Goal: Transaction & Acquisition: Download file/media

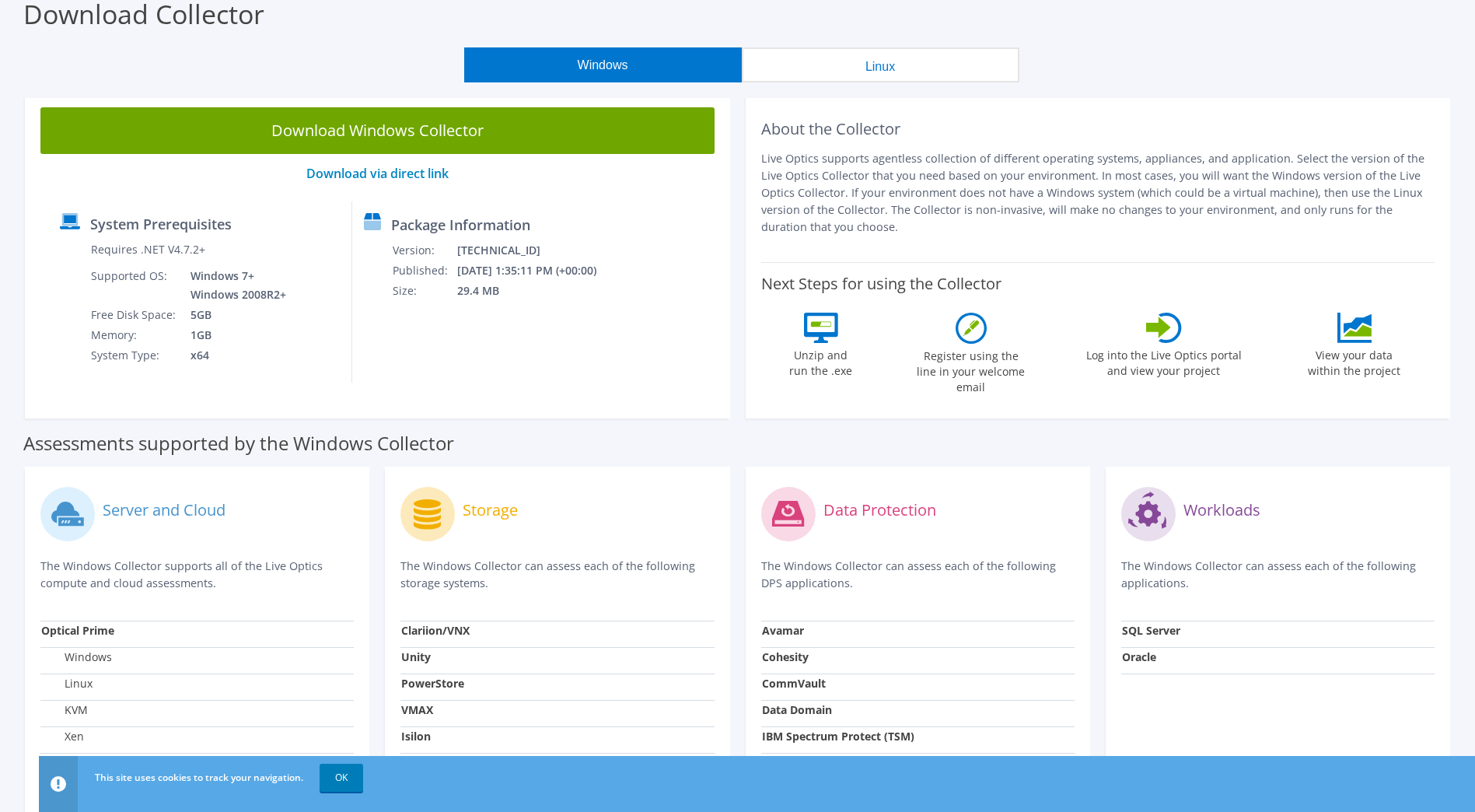
scroll to position [155, 0]
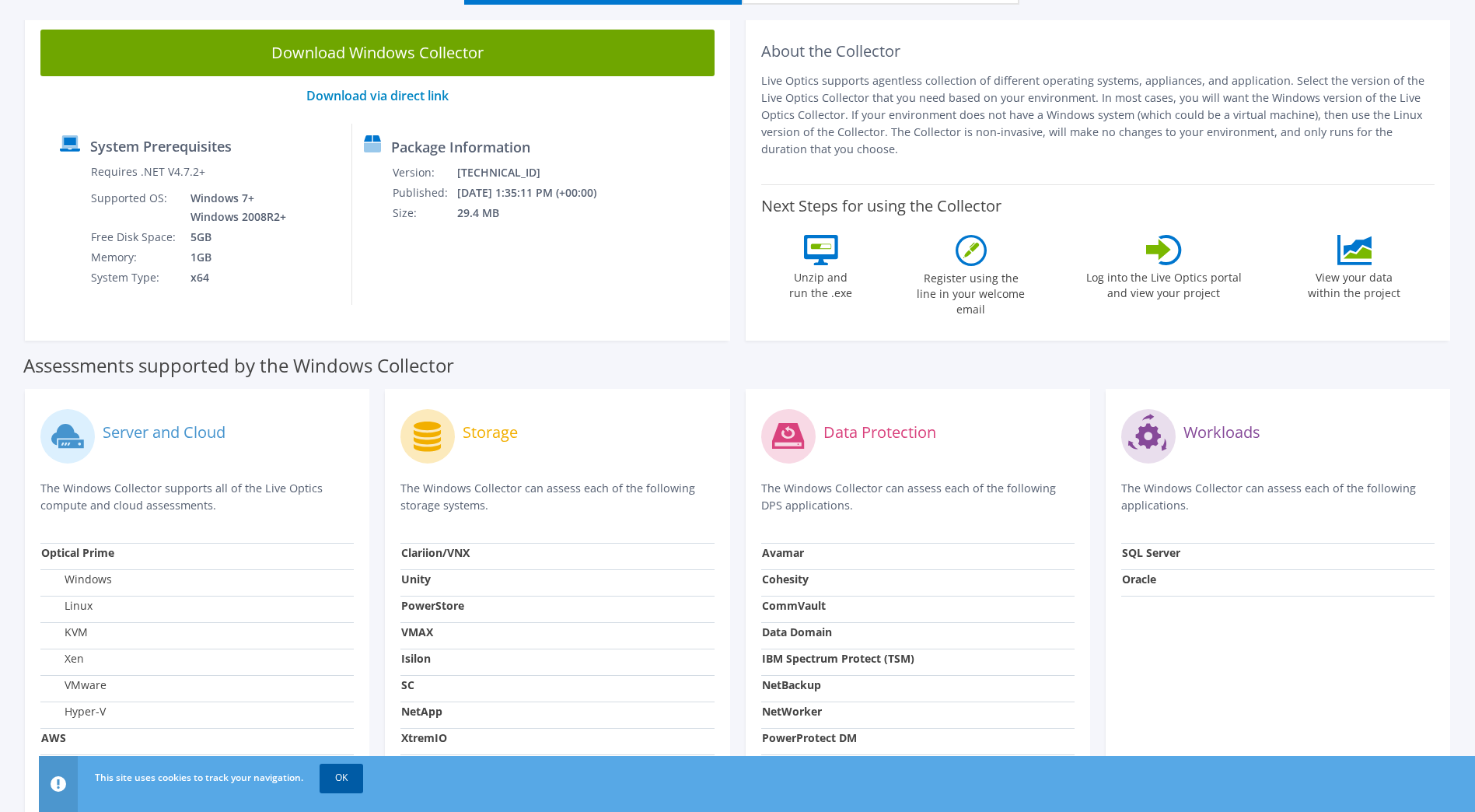
click at [336, 782] on link "OK" at bounding box center [341, 777] width 44 height 28
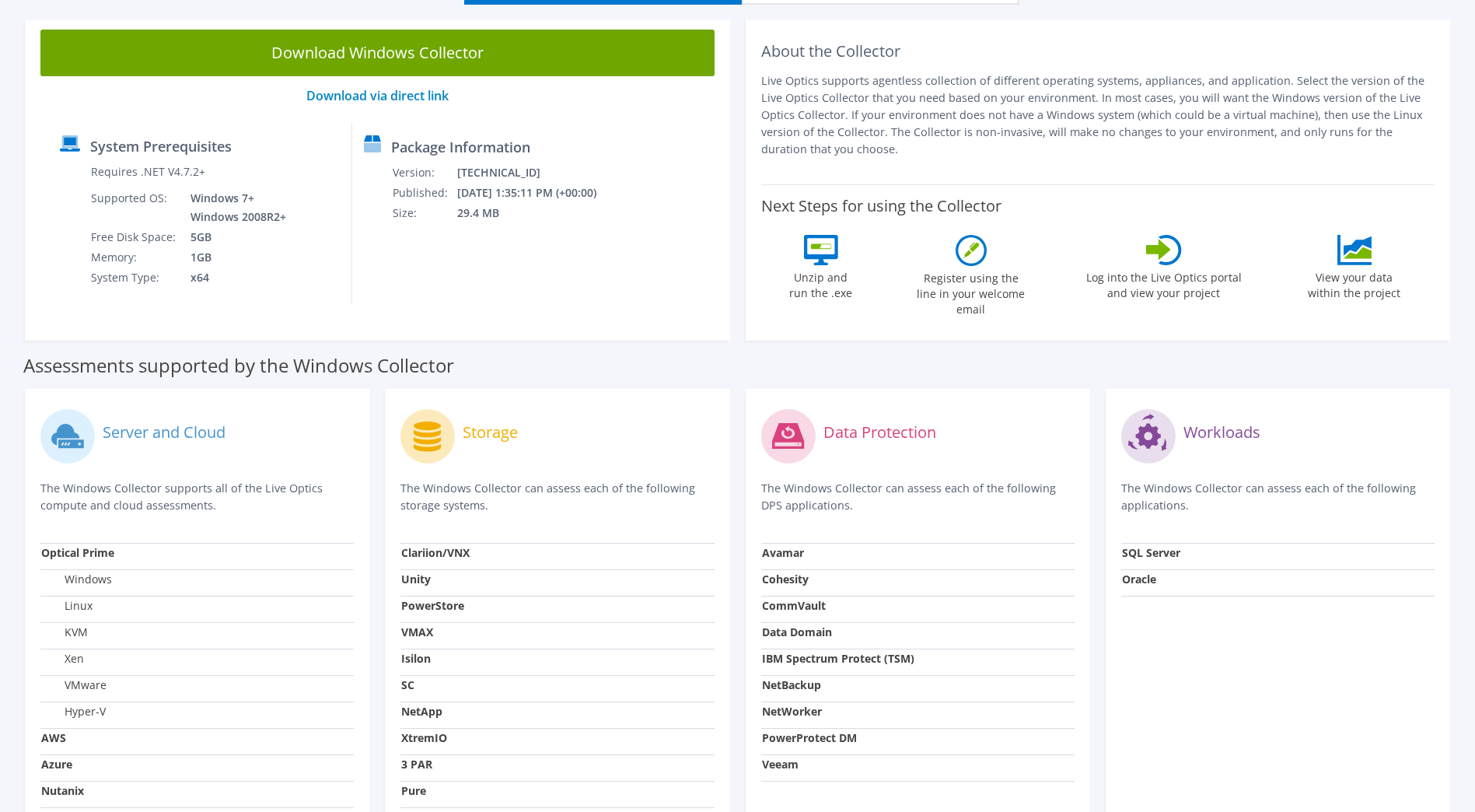
scroll to position [233, 0]
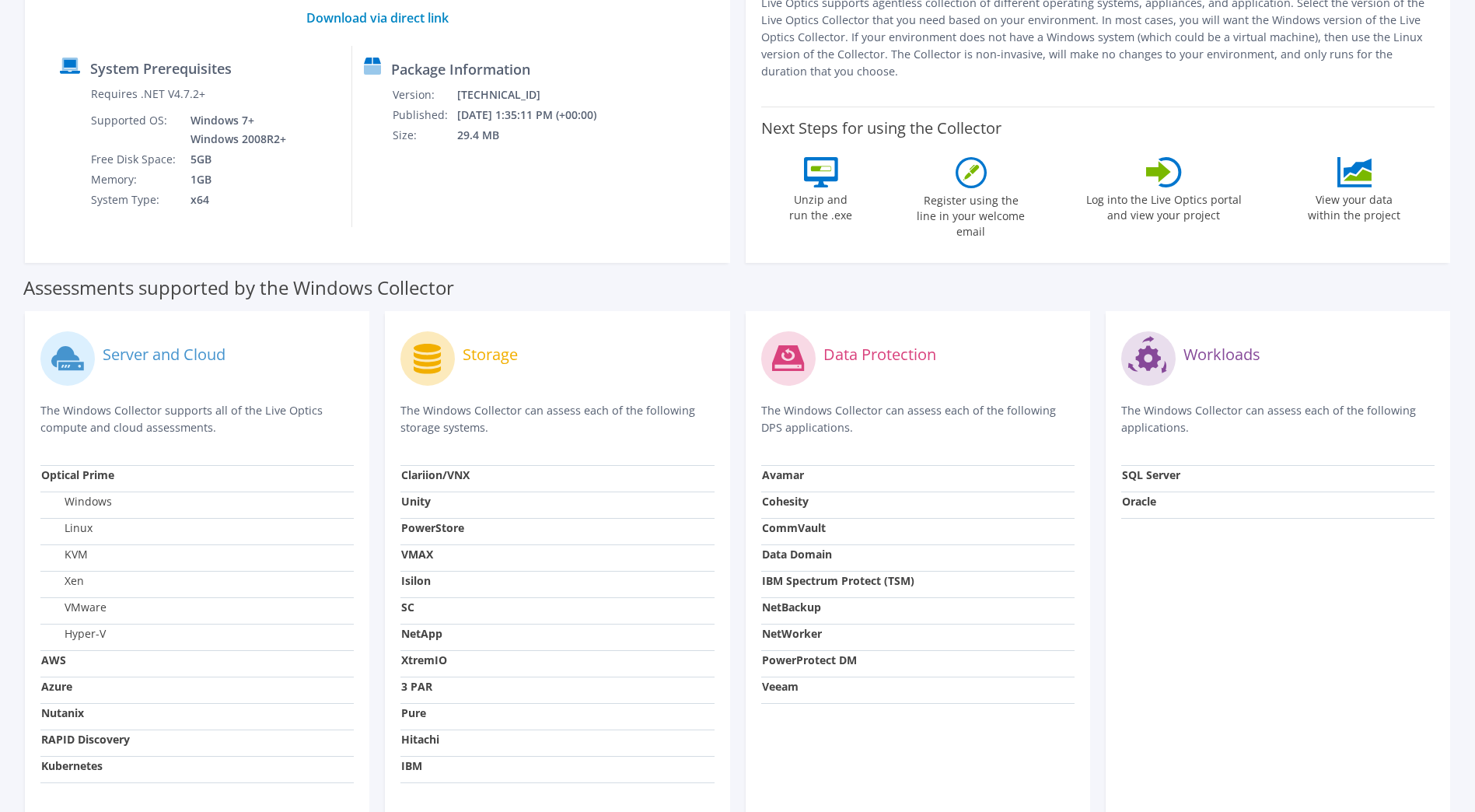
click at [406, 599] on strong "SC" at bounding box center [407, 606] width 13 height 15
click at [82, 626] on label "Hyper-V" at bounding box center [73, 634] width 65 height 16
click at [90, 544] on td "KVM" at bounding box center [197, 557] width 314 height 27
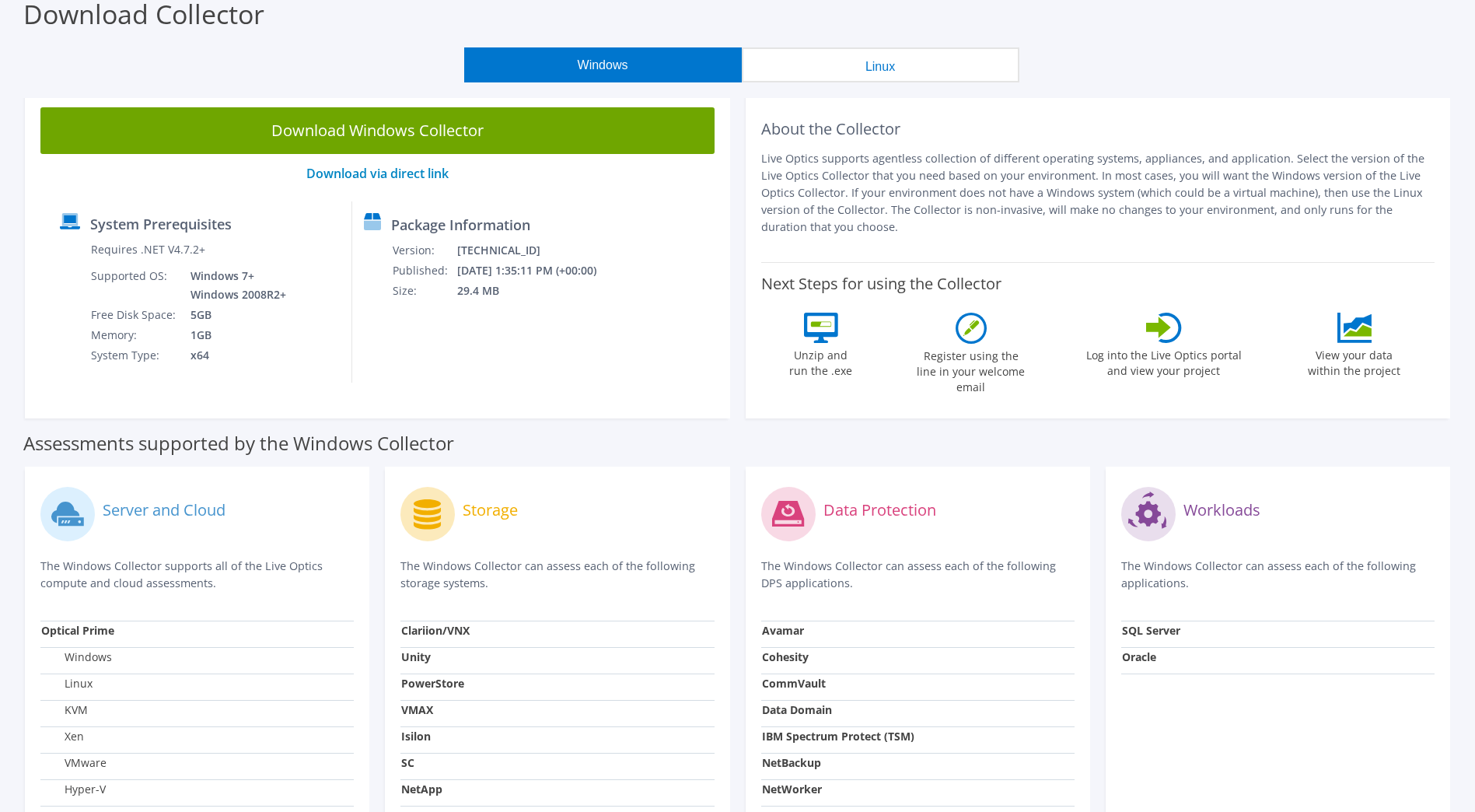
scroll to position [0, 0]
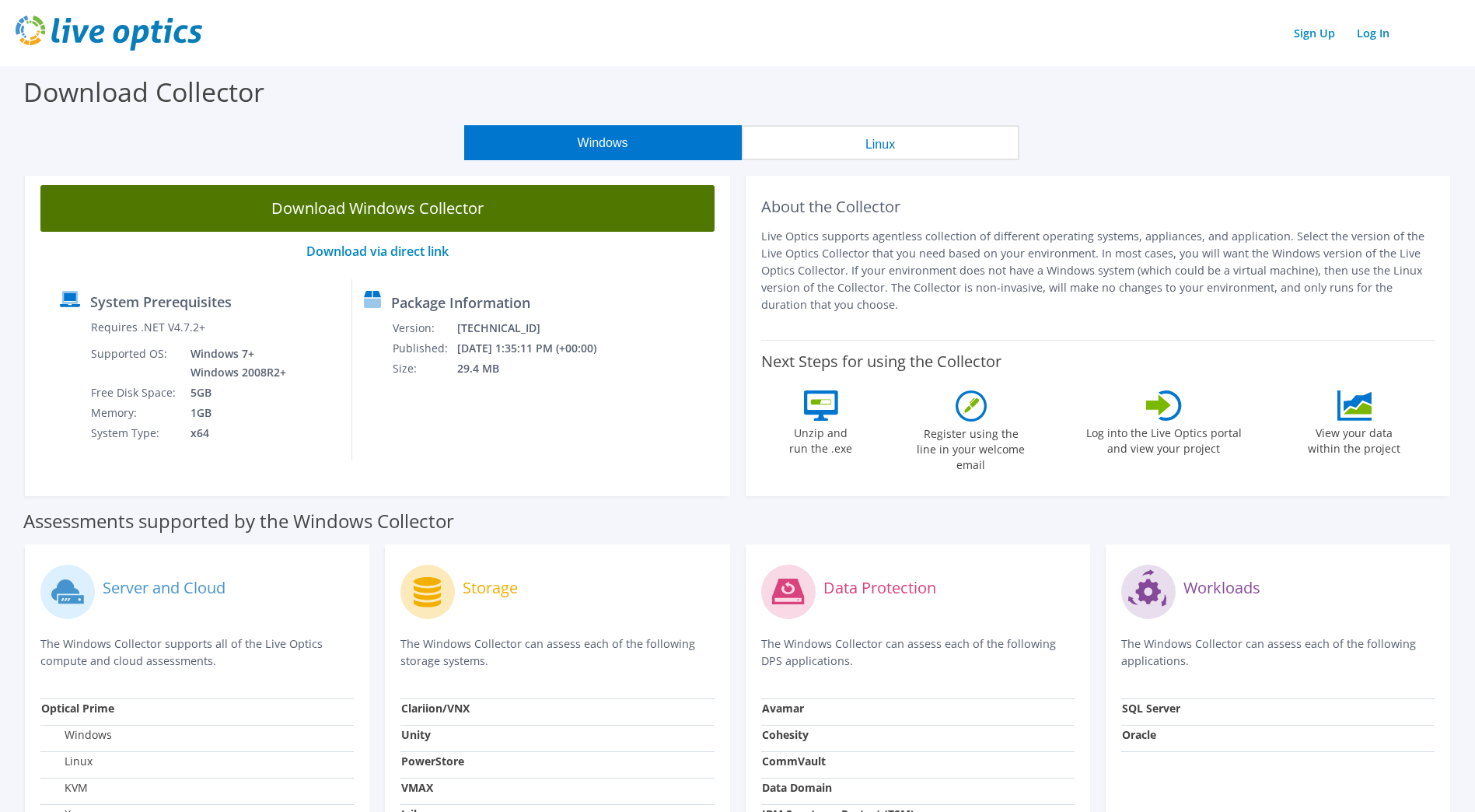
click at [367, 207] on link "Download Windows Collector" at bounding box center [377, 208] width 674 height 47
